Goal: Use online tool/utility: Utilize a website feature to perform a specific function

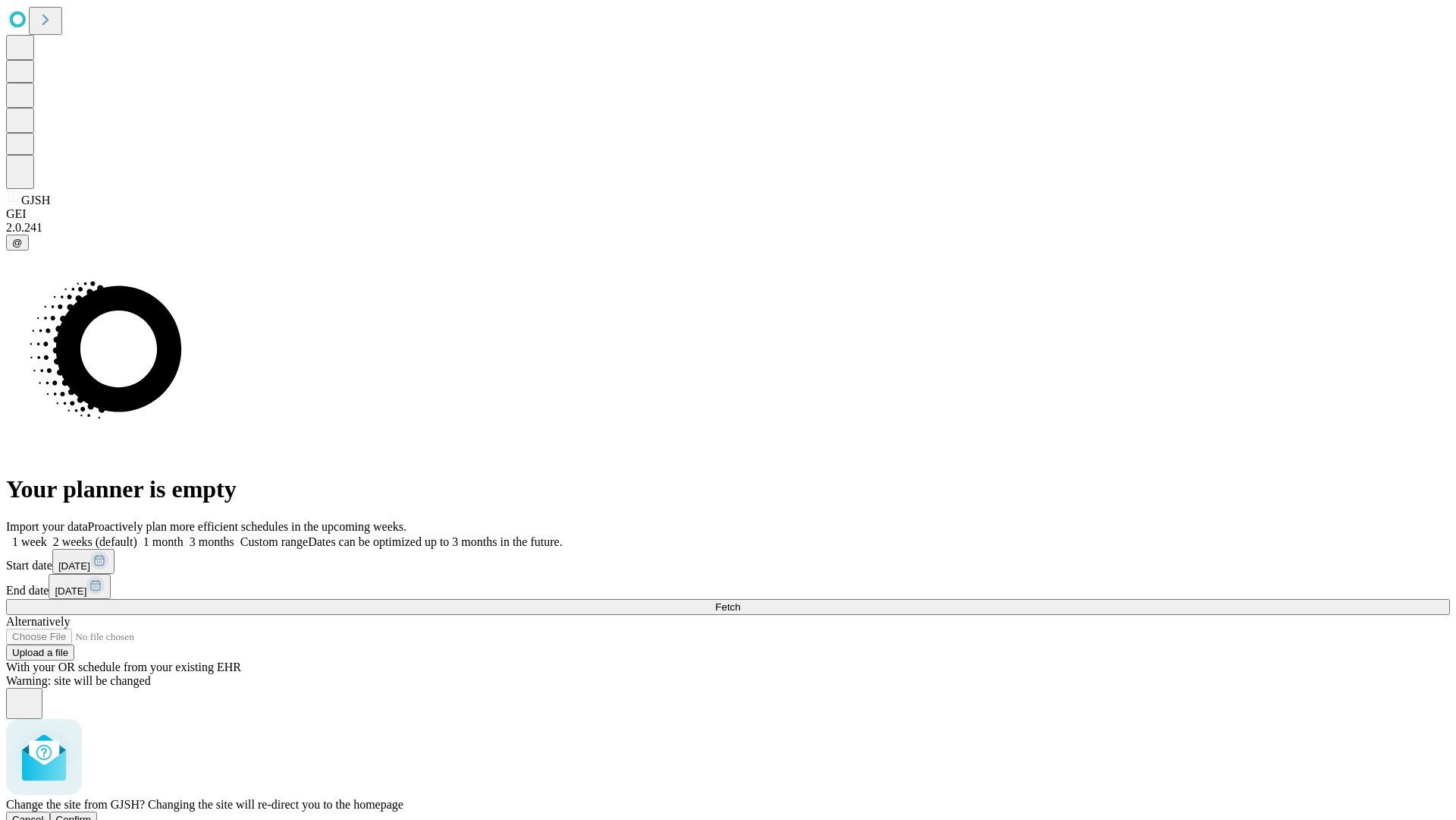
click at [92, 813] on span "Confirm" at bounding box center [74, 819] width 36 height 12
click at [183, 535] on label "1 month" at bounding box center [160, 541] width 46 height 13
click at [741, 601] on span "Fetch" at bounding box center [728, 606] width 25 height 12
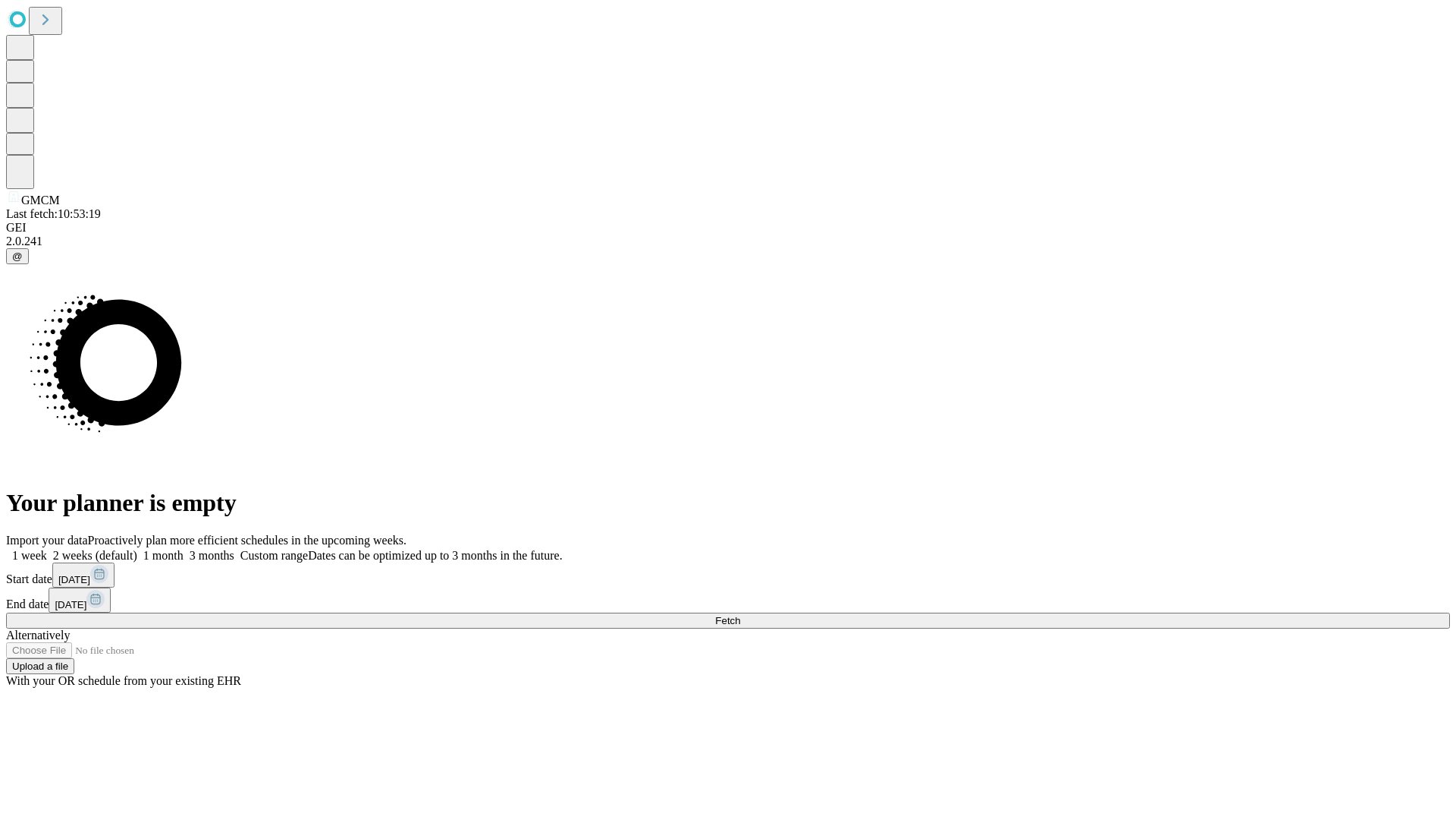
click at [741, 614] on span "Fetch" at bounding box center [728, 620] width 25 height 12
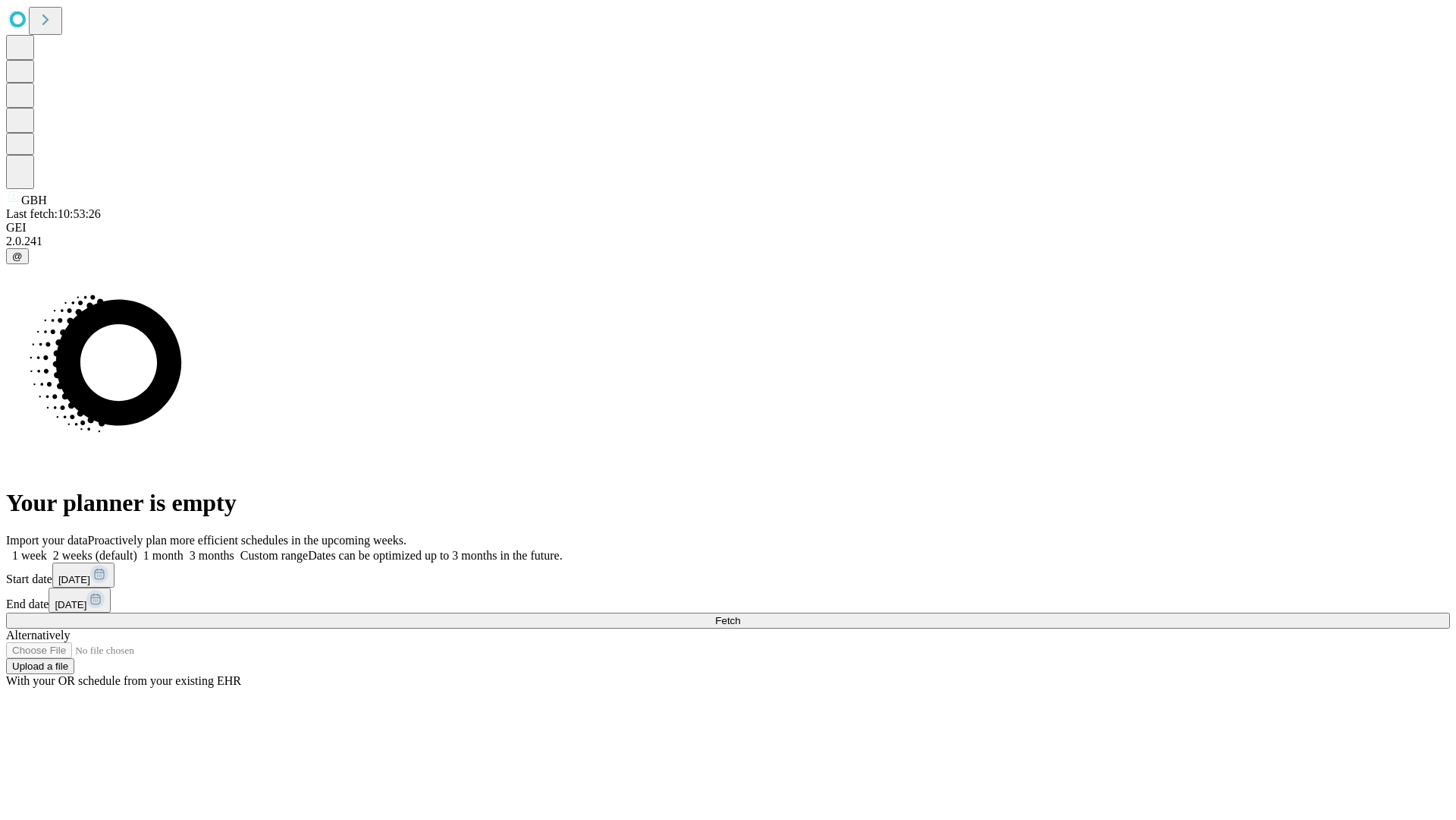
click at [741, 614] on span "Fetch" at bounding box center [728, 620] width 25 height 12
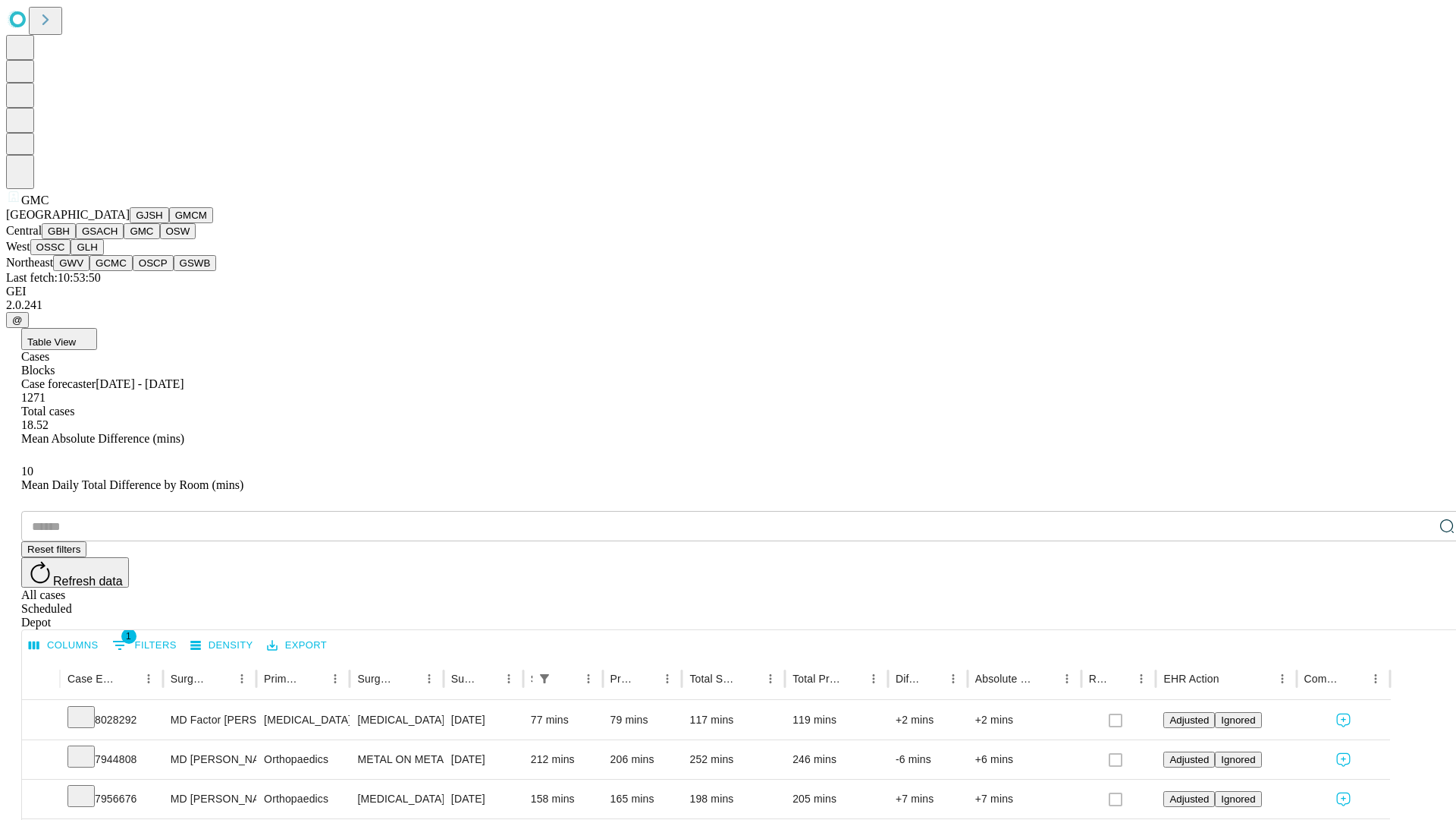
click at [160, 239] on button "OSW" at bounding box center [177, 231] width 36 height 16
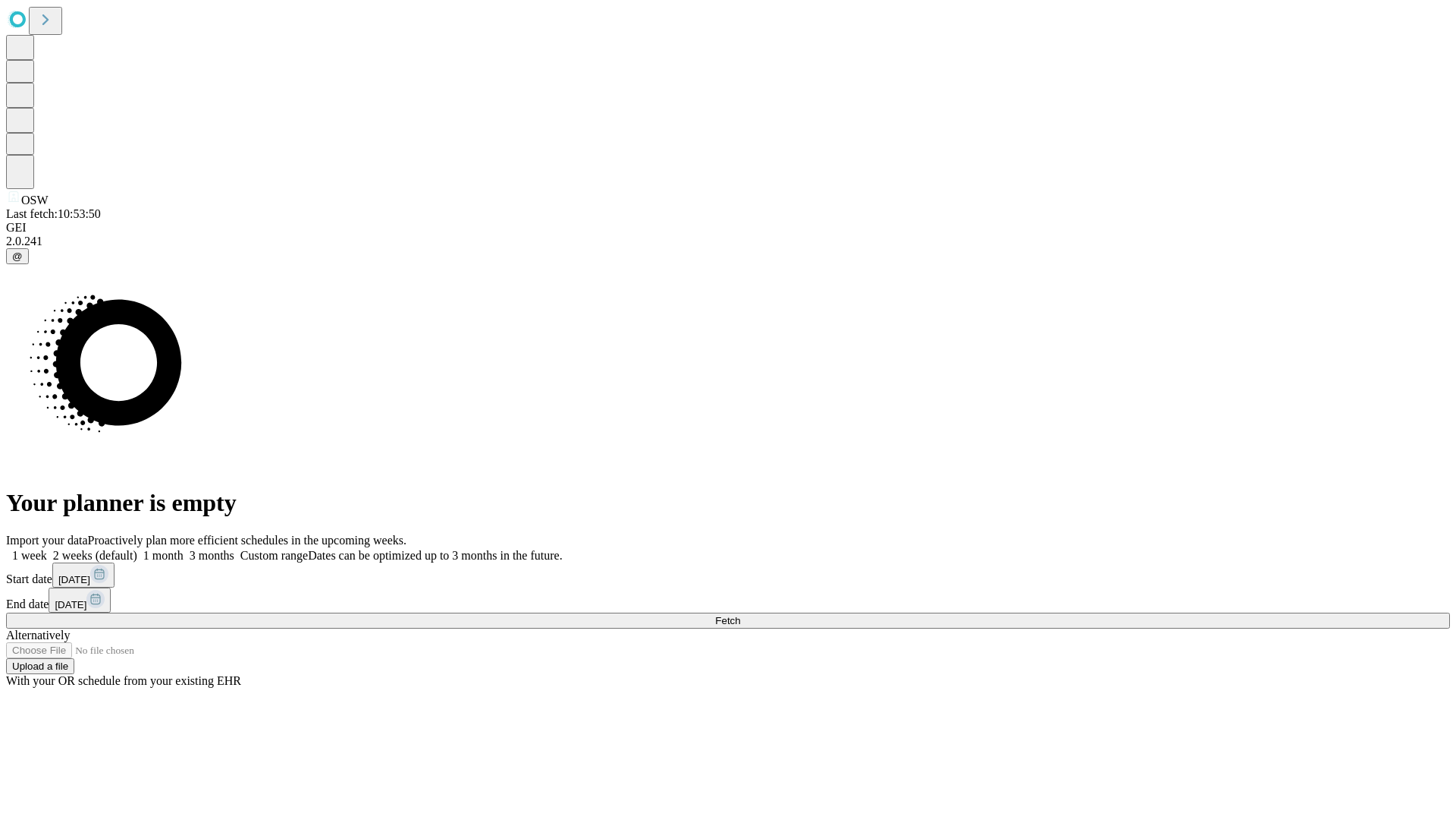
click at [183, 549] on label "1 month" at bounding box center [160, 555] width 46 height 13
click at [741, 614] on span "Fetch" at bounding box center [728, 620] width 25 height 12
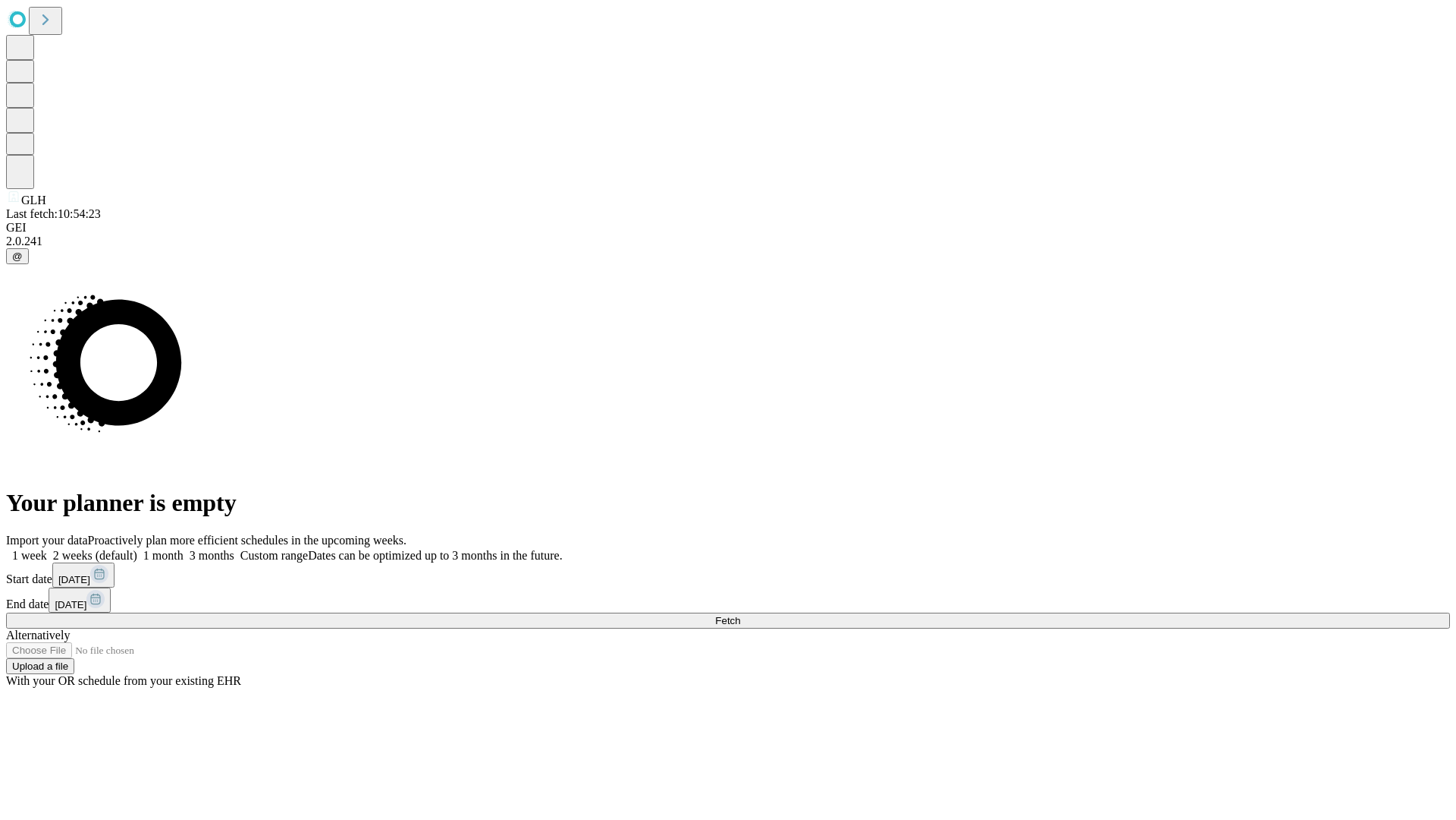
click at [183, 549] on label "1 month" at bounding box center [160, 555] width 46 height 13
click at [741, 614] on span "Fetch" at bounding box center [728, 620] width 25 height 12
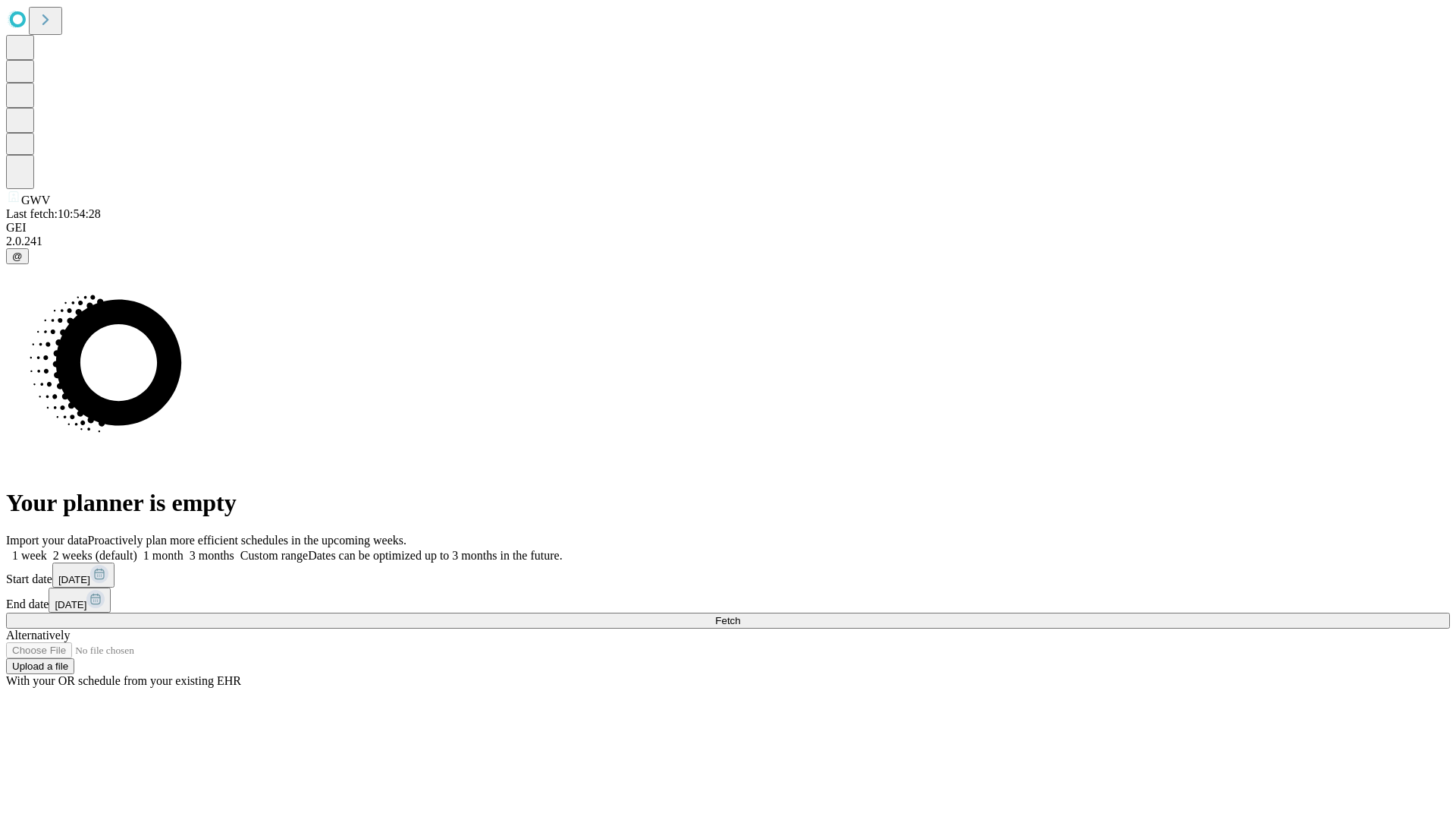
click at [183, 549] on label "1 month" at bounding box center [160, 555] width 46 height 13
click at [741, 614] on span "Fetch" at bounding box center [728, 620] width 25 height 12
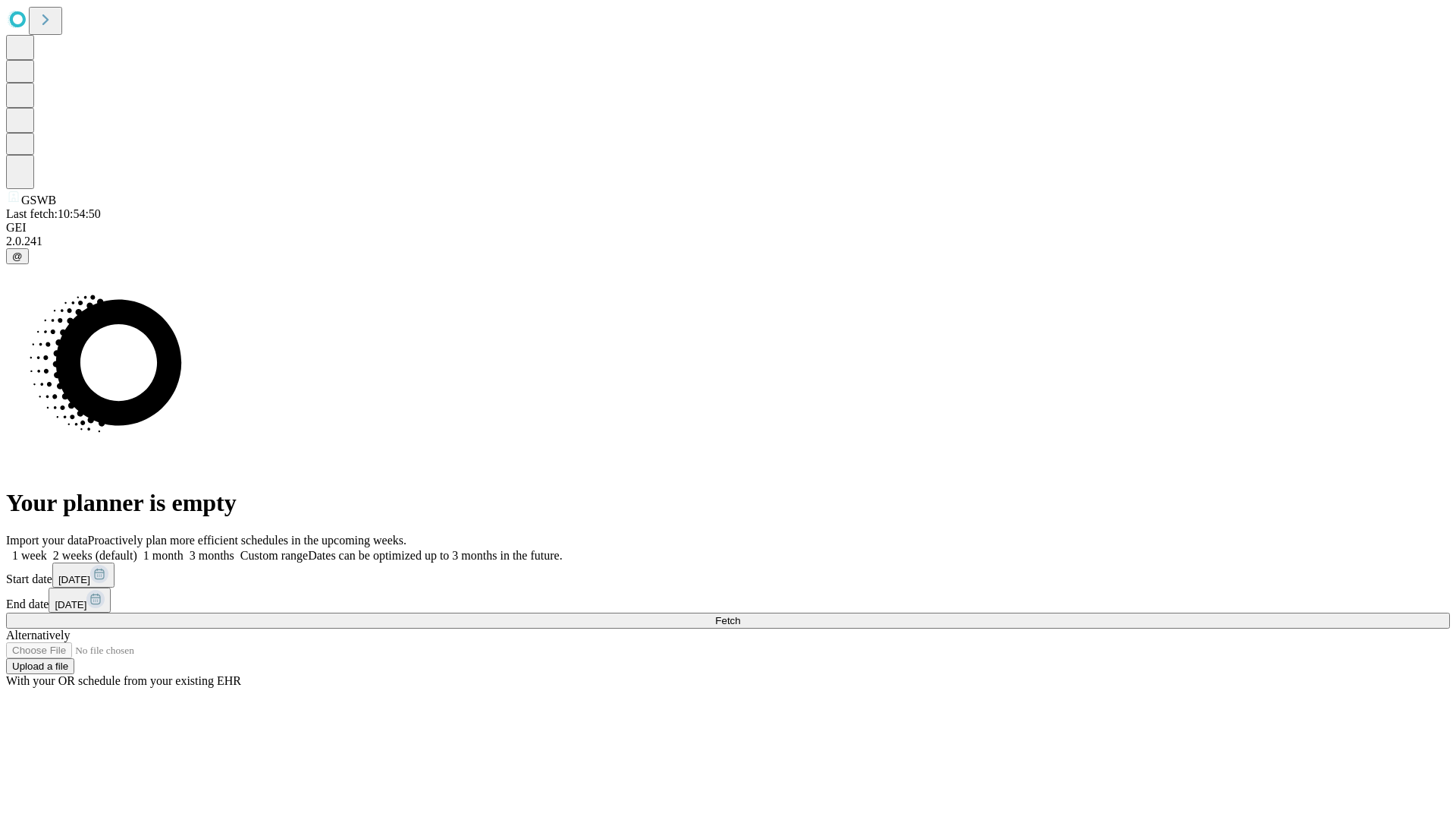
click at [183, 549] on label "1 month" at bounding box center [160, 555] width 46 height 13
click at [741, 614] on span "Fetch" at bounding box center [728, 620] width 25 height 12
